Goal: Check status

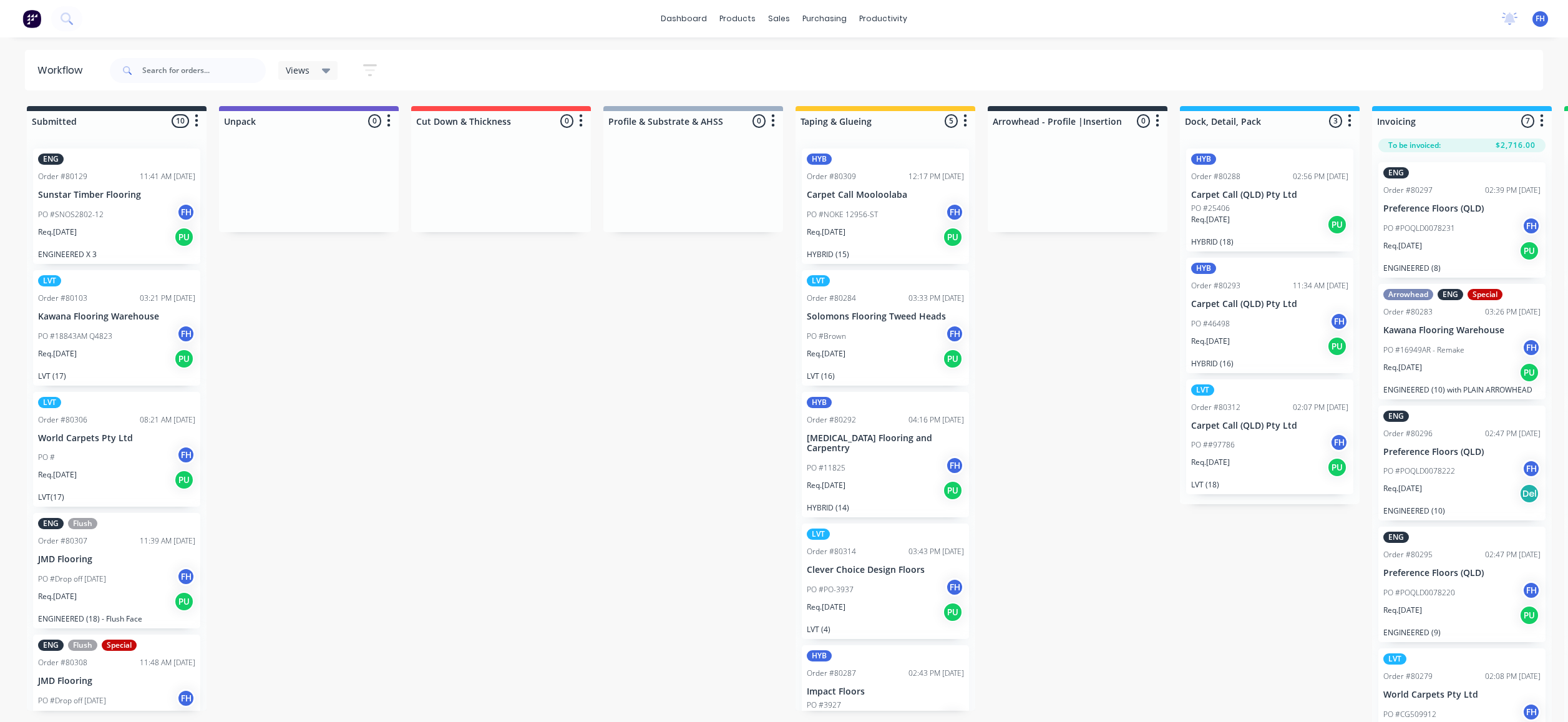
scroll to position [21, 0]
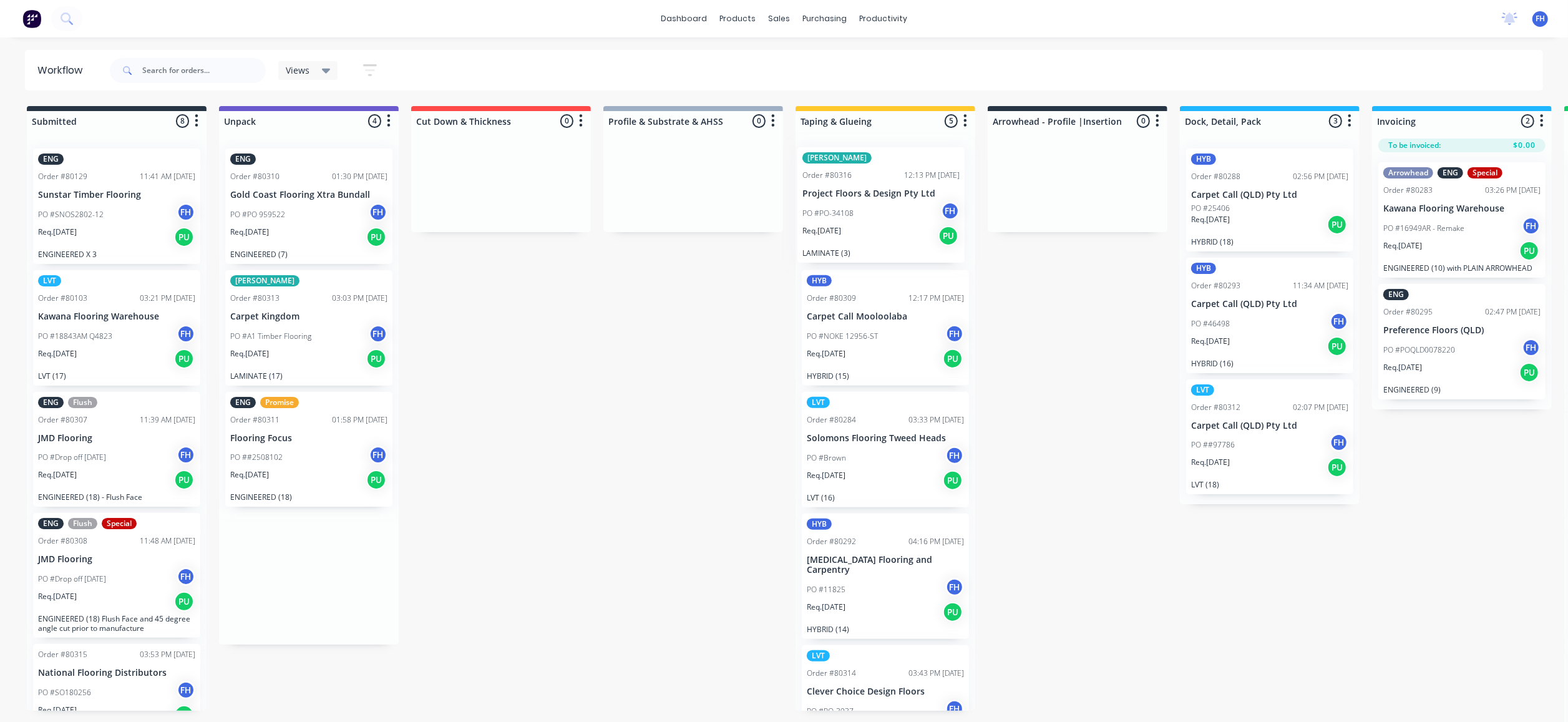
drag, startPoint x: 322, startPoint y: 225, endPoint x: 891, endPoint y: 225, distance: 569.0
click at [899, 228] on div "Submitted 8 Summaries Total order value Invoiced to date To be invoiced ENG Ord…" at bounding box center [1121, 415] width 2262 height 618
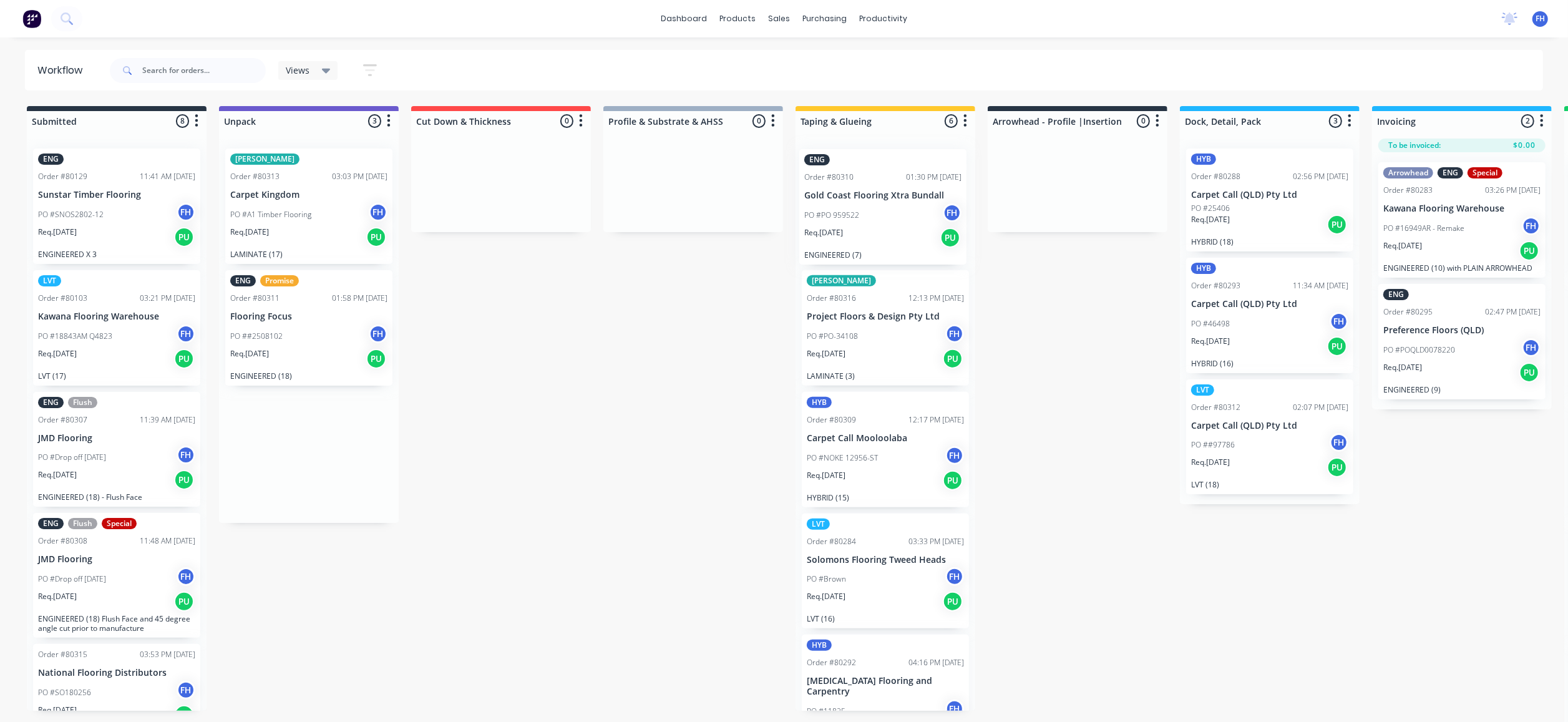
drag, startPoint x: 285, startPoint y: 231, endPoint x: 857, endPoint y: 225, distance: 572.0
click at [860, 231] on div "Submitted 8 Summaries Total order value Invoiced to date To be invoiced ENG Ord…" at bounding box center [1121, 415] width 2262 height 618
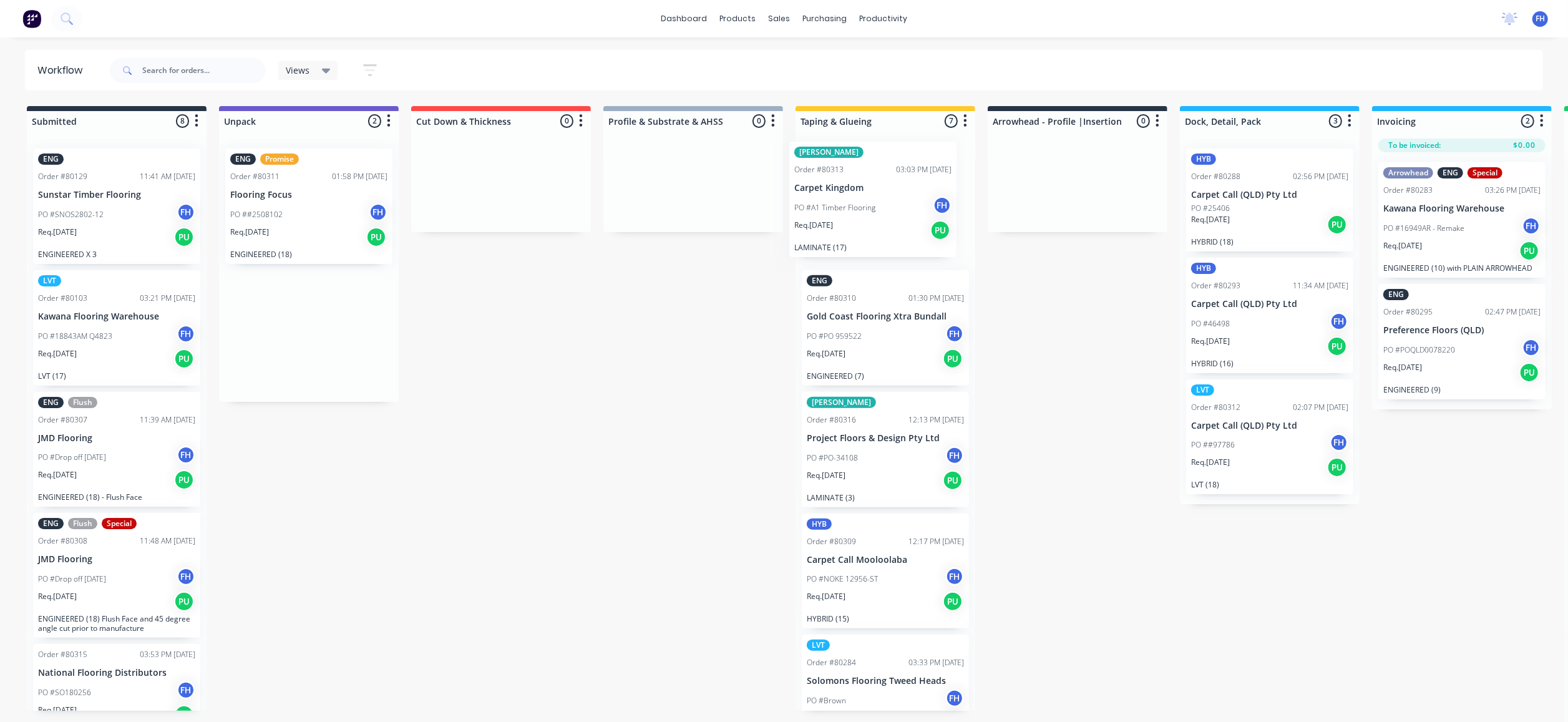
drag, startPoint x: 323, startPoint y: 208, endPoint x: 878, endPoint y: 200, distance: 555.1
click at [882, 202] on div "Submitted 8 Summaries Total order value Invoiced to date To be invoiced ENG Ord…" at bounding box center [1121, 415] width 2262 height 618
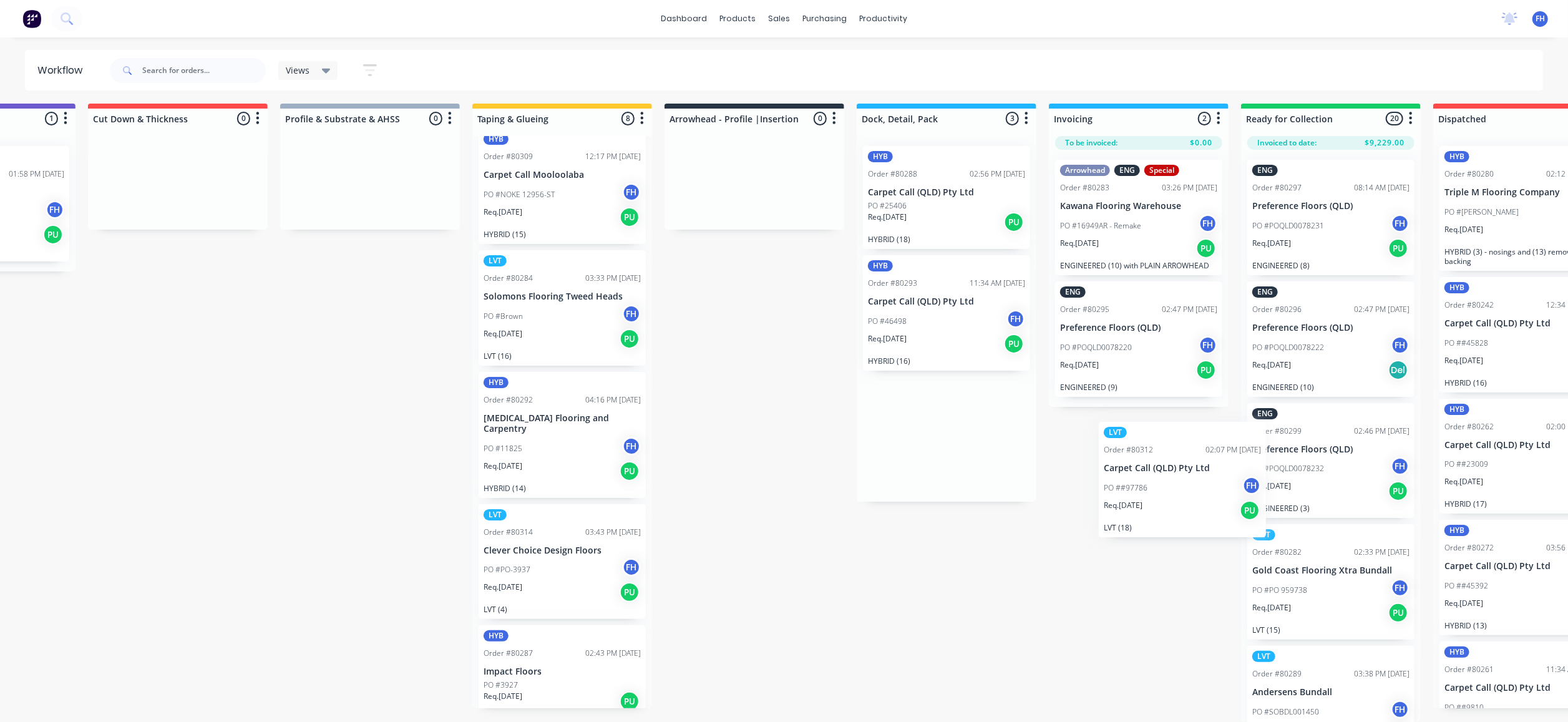
scroll to position [21, 330]
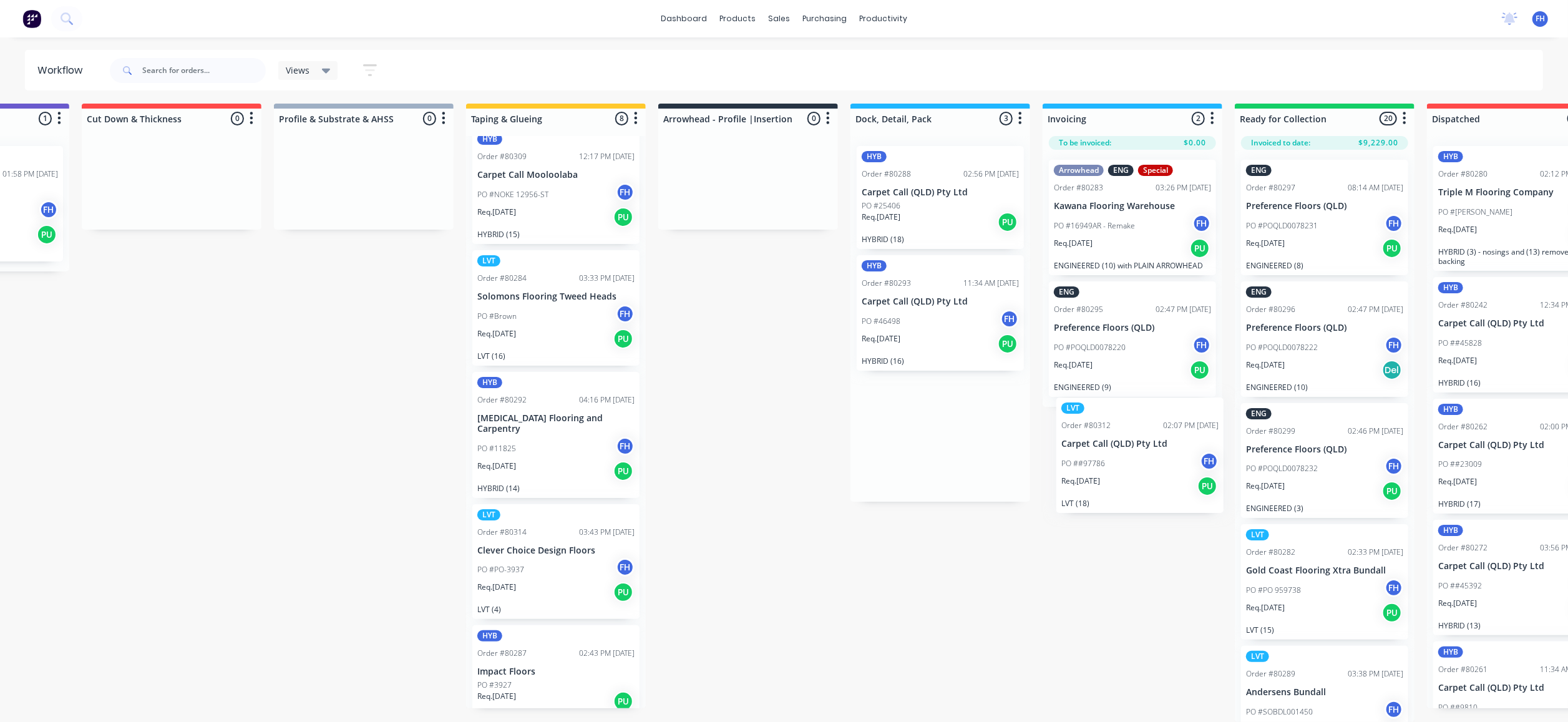
drag, startPoint x: 1212, startPoint y: 422, endPoint x: 1079, endPoint y: 472, distance: 142.1
click at [1079, 472] on div "Submitted 8 Summaries Total order value Invoiced to date To be invoiced ENG Ord…" at bounding box center [792, 412] width 2262 height 618
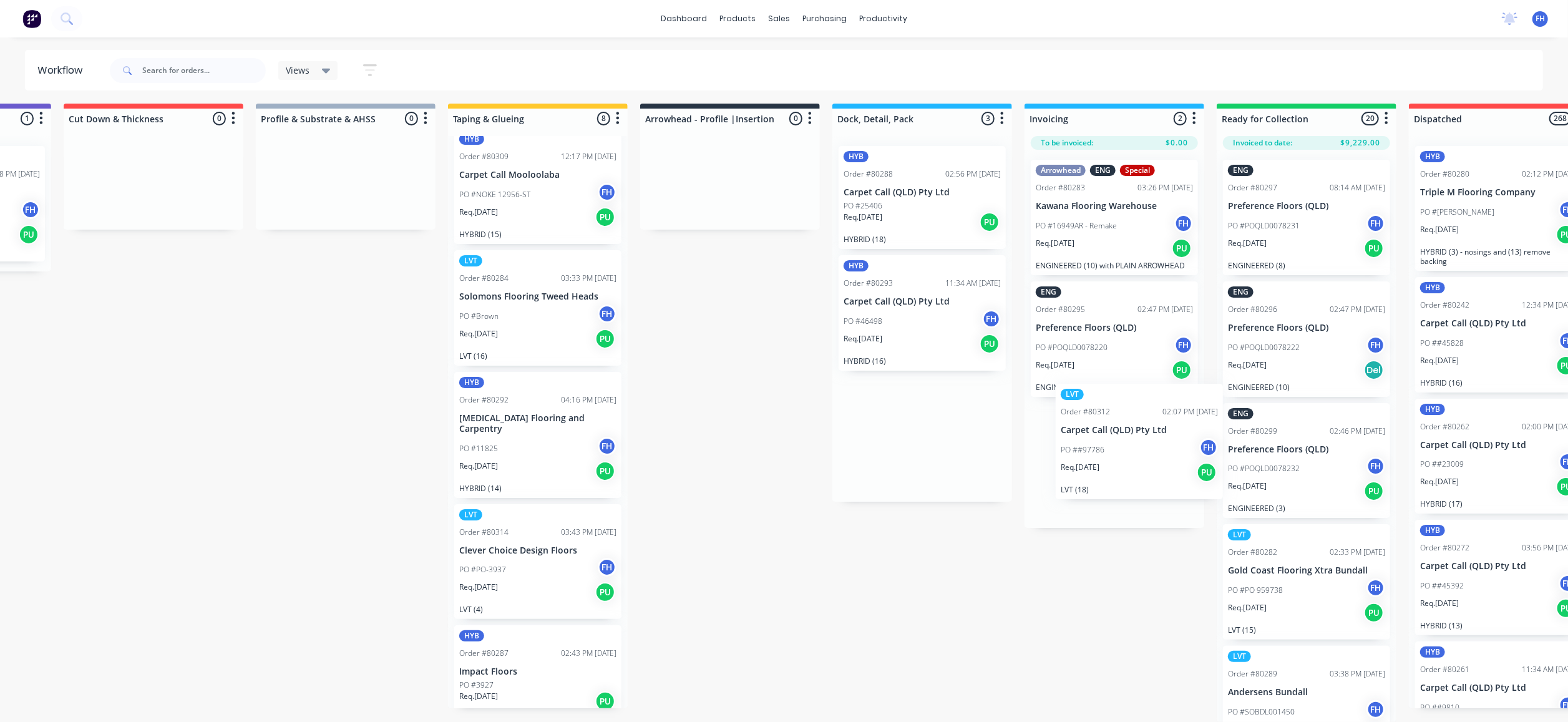
scroll to position [21, 348]
drag, startPoint x: 950, startPoint y: 421, endPoint x: 1121, endPoint y: 435, distance: 171.6
click at [1121, 435] on div "Submitted 8 Summaries Total order value Invoiced to date To be invoiced ENG Ord…" at bounding box center [773, 412] width 2262 height 618
